Goal: Task Accomplishment & Management: Manage account settings

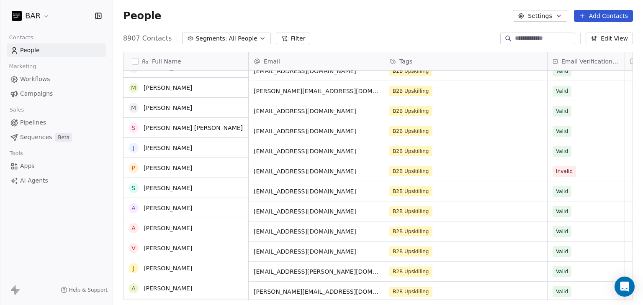
scroll to position [251, 0]
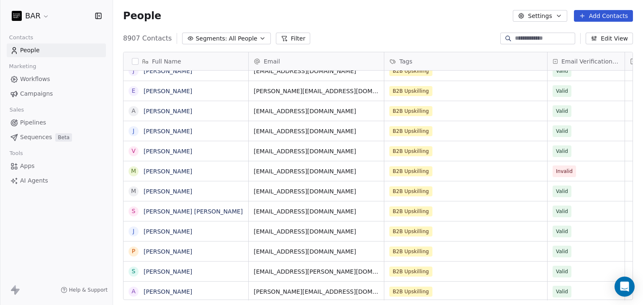
click at [176, 173] on link "[PERSON_NAME]" at bounding box center [168, 171] width 49 height 7
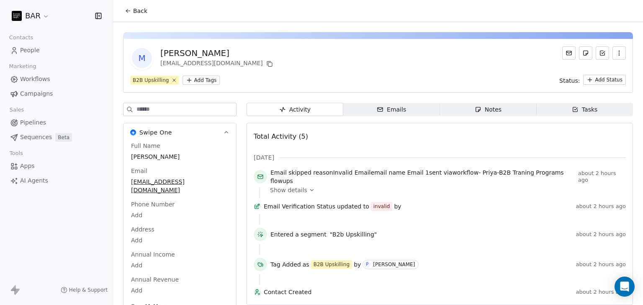
click at [615, 50] on icon "button" at bounding box center [618, 53] width 7 height 7
click at [599, 70] on div "Delete" at bounding box center [607, 71] width 56 height 13
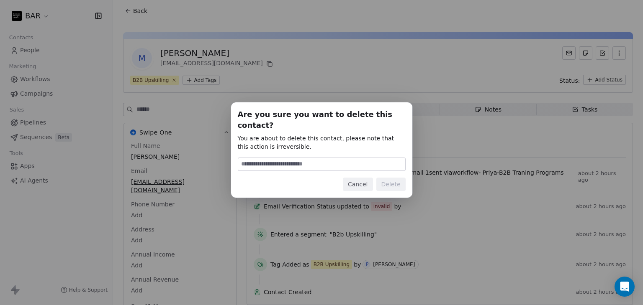
click at [328, 161] on input at bounding box center [321, 164] width 167 height 13
type input "******"
click at [399, 179] on button "Delete" at bounding box center [390, 184] width 29 height 13
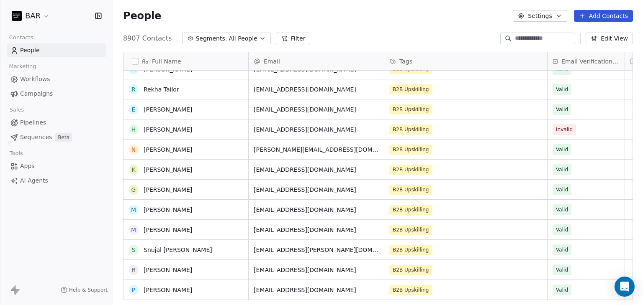
scroll to position [795, 0]
click at [167, 126] on link "[PERSON_NAME]" at bounding box center [168, 129] width 49 height 7
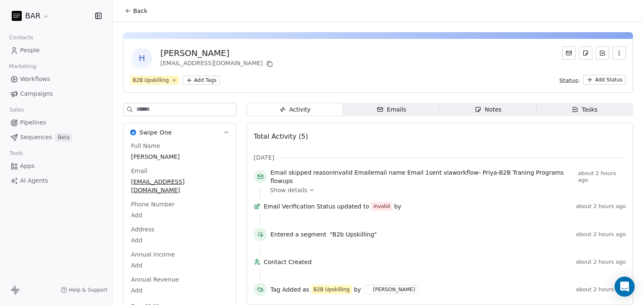
click at [615, 51] on icon "button" at bounding box center [618, 53] width 7 height 7
click at [604, 67] on div "Delete" at bounding box center [607, 71] width 56 height 13
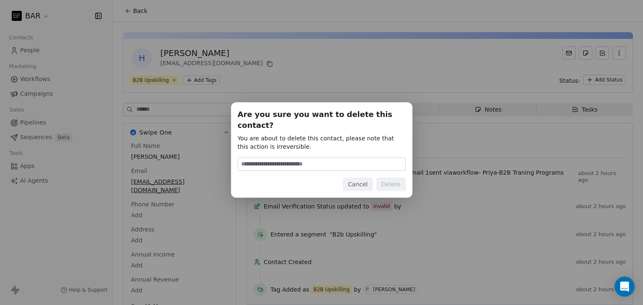
click at [306, 164] on input at bounding box center [321, 164] width 167 height 13
type input "******"
click at [392, 179] on button "Delete" at bounding box center [390, 184] width 29 height 13
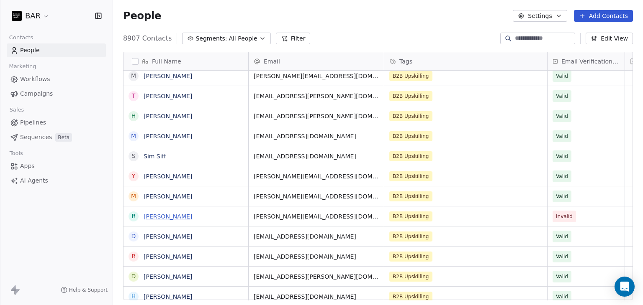
click at [172, 217] on link "[PERSON_NAME]" at bounding box center [168, 216] width 49 height 7
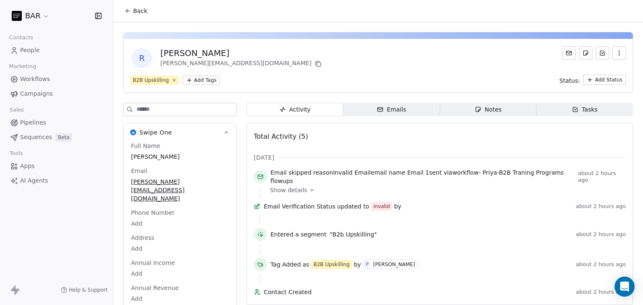
click at [615, 54] on icon "button" at bounding box center [618, 53] width 7 height 7
click at [597, 77] on div "Delete" at bounding box center [607, 71] width 56 height 13
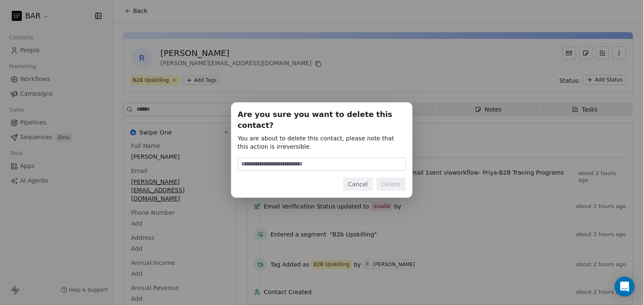
click at [303, 159] on input at bounding box center [321, 164] width 167 height 13
drag, startPoint x: 301, startPoint y: 158, endPoint x: 296, endPoint y: 173, distance: 15.8
click at [300, 158] on input at bounding box center [321, 164] width 167 height 13
click at [293, 161] on input at bounding box center [321, 164] width 167 height 13
click at [260, 162] on input at bounding box center [321, 164] width 167 height 13
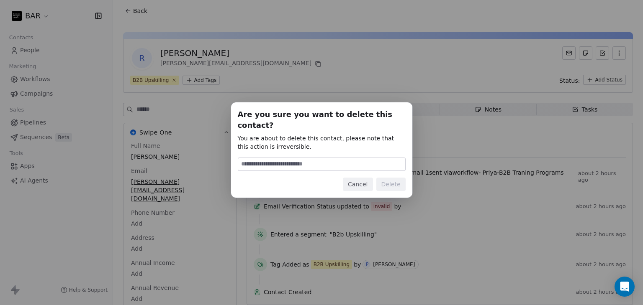
click at [260, 160] on input at bounding box center [321, 164] width 167 height 13
click at [267, 158] on input at bounding box center [321, 164] width 167 height 13
type input "******"
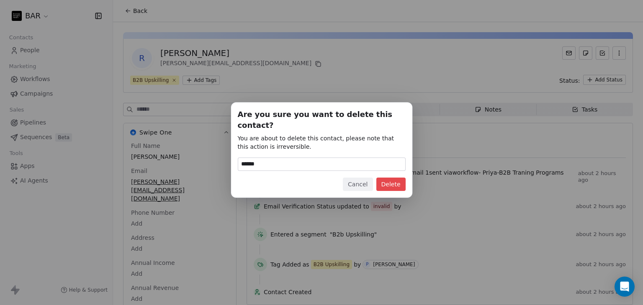
click at [377, 178] on div "Cancel Delete" at bounding box center [322, 184] width 168 height 13
drag, startPoint x: 390, startPoint y: 182, endPoint x: 386, endPoint y: 190, distance: 9.4
click at [390, 181] on button "Delete" at bounding box center [390, 184] width 29 height 13
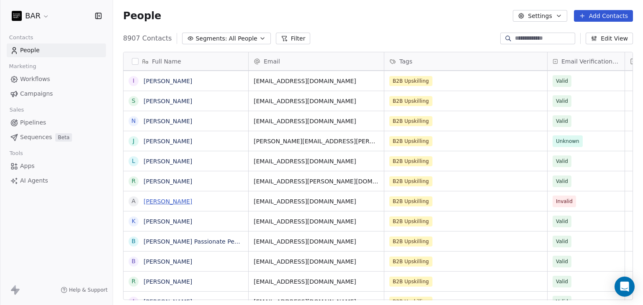
click at [164, 202] on link "[PERSON_NAME]" at bounding box center [168, 201] width 49 height 7
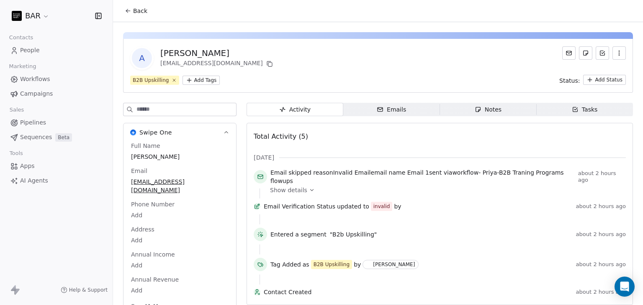
click at [615, 56] on icon "button" at bounding box center [618, 53] width 7 height 7
click at [591, 72] on div "Delete" at bounding box center [607, 71] width 56 height 13
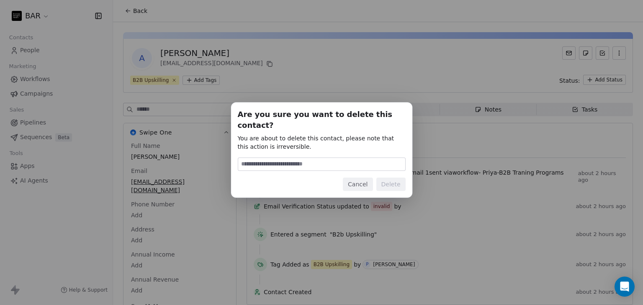
click at [301, 158] on input at bounding box center [321, 164] width 167 height 13
type input "******"
click at [397, 178] on button "Delete" at bounding box center [390, 184] width 29 height 13
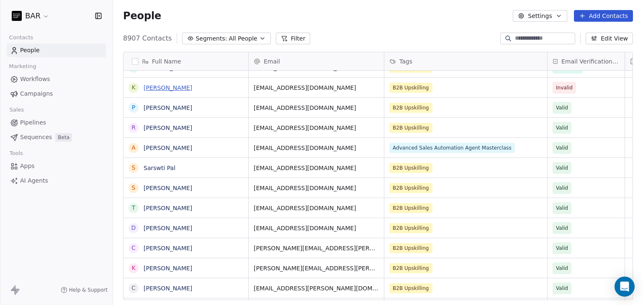
drag, startPoint x: 172, startPoint y: 84, endPoint x: 171, endPoint y: 89, distance: 4.9
click at [172, 85] on link "[PERSON_NAME]" at bounding box center [168, 88] width 49 height 7
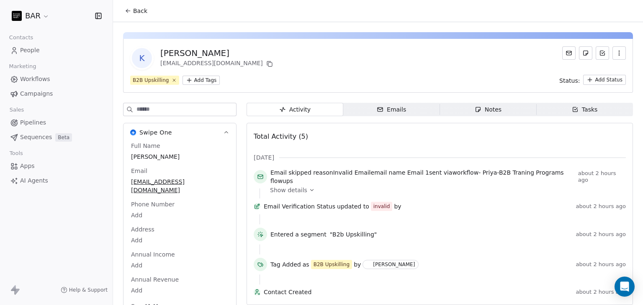
click at [615, 53] on icon "button" at bounding box center [618, 53] width 7 height 7
click at [587, 72] on div "Delete" at bounding box center [607, 71] width 56 height 13
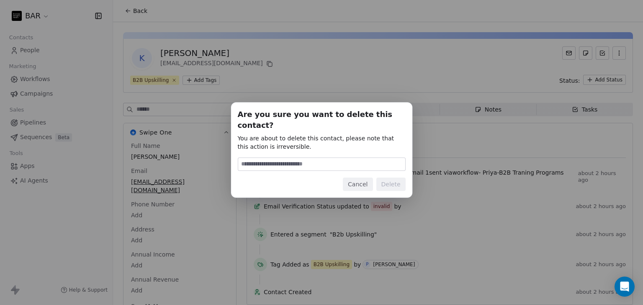
click at [289, 163] on input at bounding box center [321, 164] width 167 height 13
type input "******"
drag, startPoint x: 395, startPoint y: 179, endPoint x: 395, endPoint y: 186, distance: 6.3
click at [395, 179] on button "Delete" at bounding box center [390, 184] width 29 height 13
